Goal: Navigation & Orientation: Find specific page/section

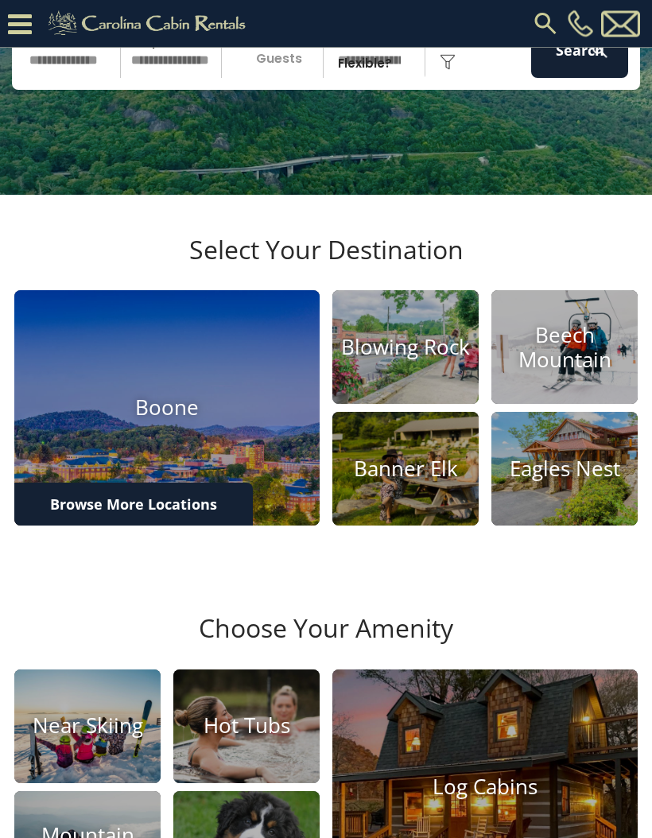
scroll to position [214, 0]
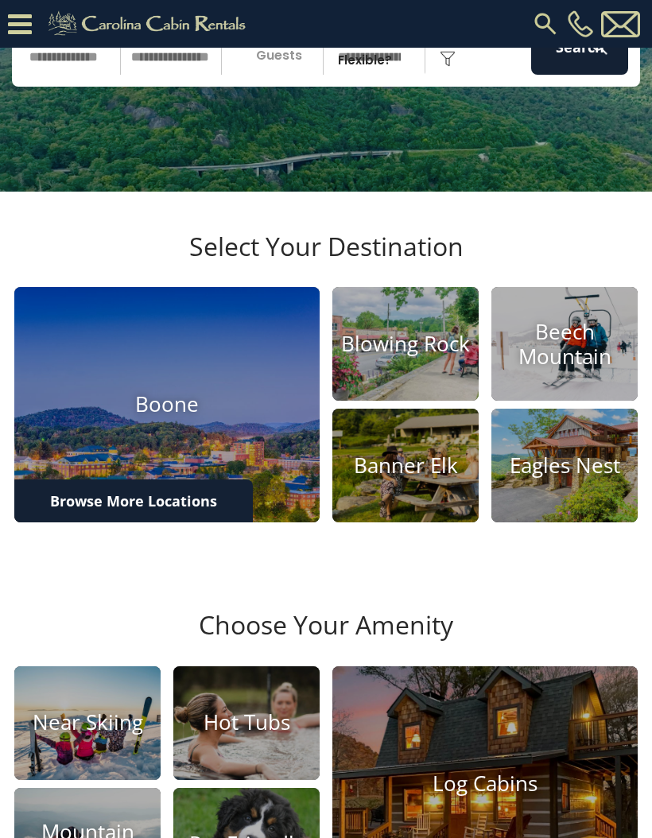
click at [204, 417] on h4 "Boone" at bounding box center [166, 405] width 305 height 25
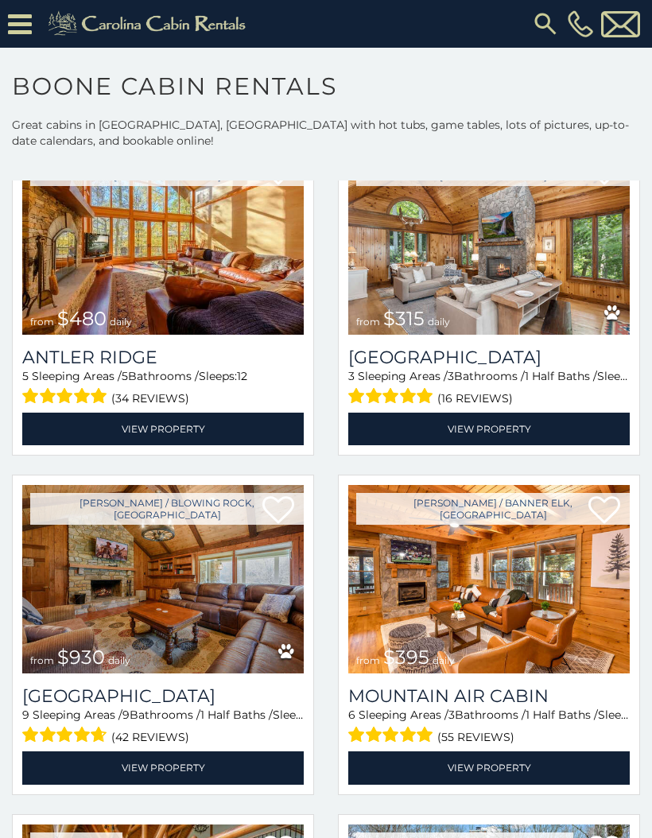
scroll to position [1135, 0]
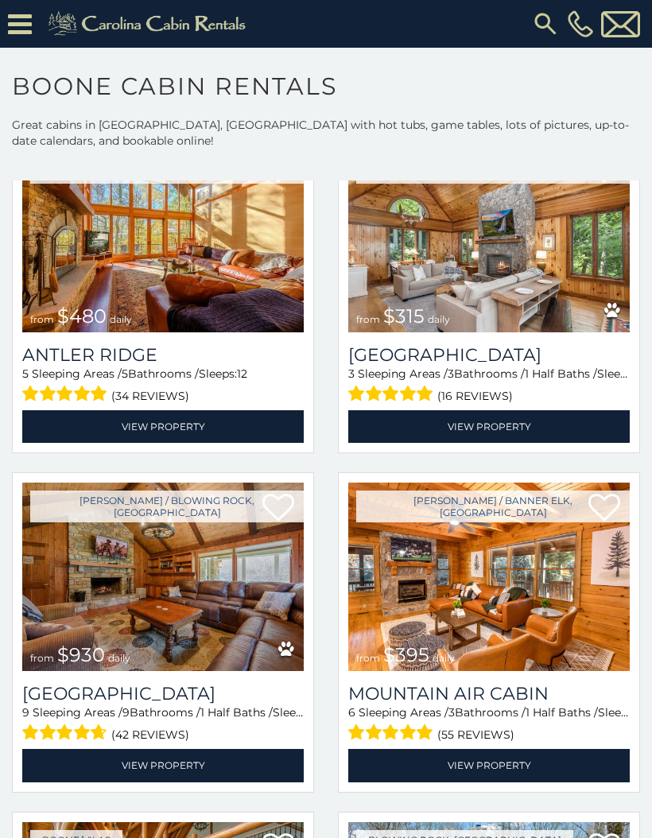
click at [21, 21] on icon at bounding box center [20, 24] width 24 height 28
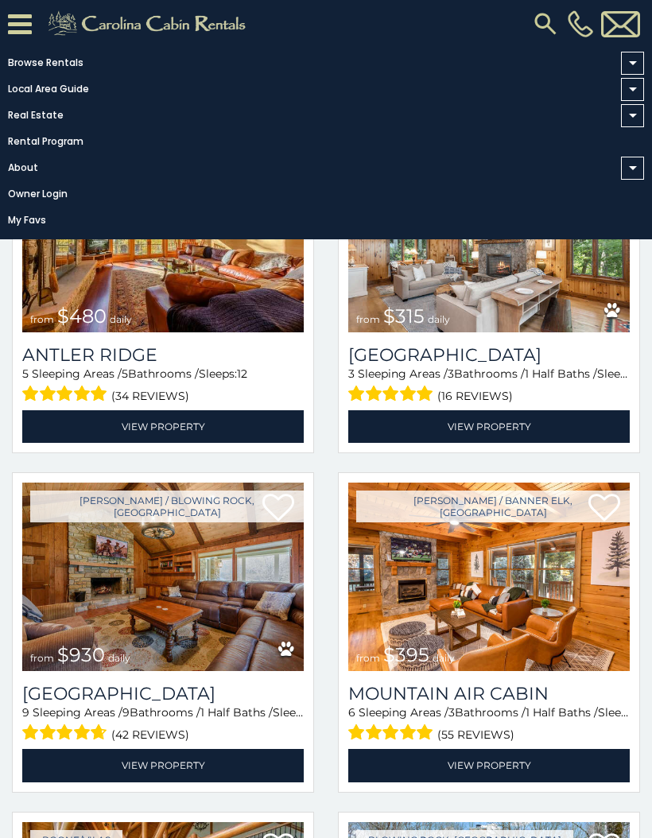
click at [85, 52] on link "Browse Rentals" at bounding box center [322, 63] width 644 height 22
